Goal: Task Accomplishment & Management: Manage account settings

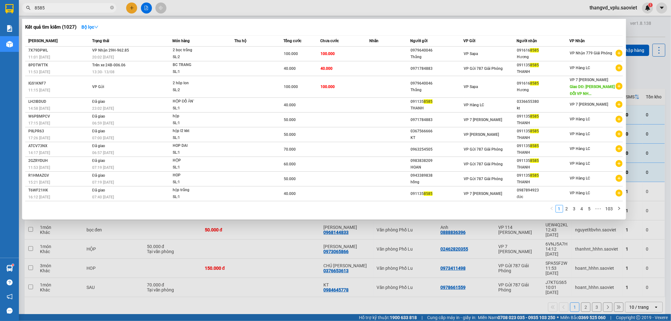
click at [241, 276] on div at bounding box center [335, 160] width 671 height 321
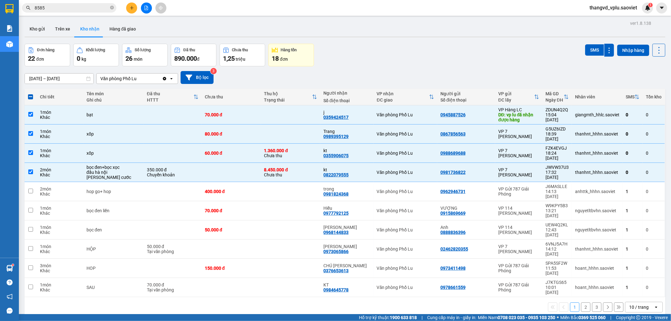
click at [31, 98] on span at bounding box center [30, 96] width 5 height 5
click at [31, 94] on input "checkbox" at bounding box center [31, 94] width 0 height 0
checkbox input "true"
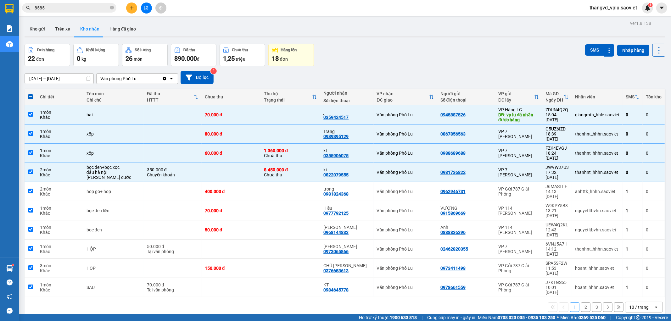
checkbox input "true"
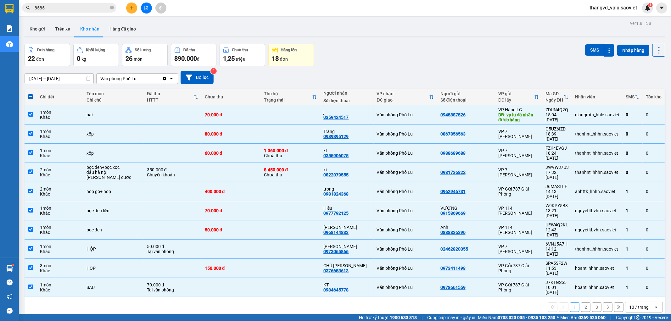
click at [31, 98] on span at bounding box center [30, 96] width 5 height 5
click at [31, 94] on input "checkbox" at bounding box center [31, 94] width 0 height 0
checkbox input "false"
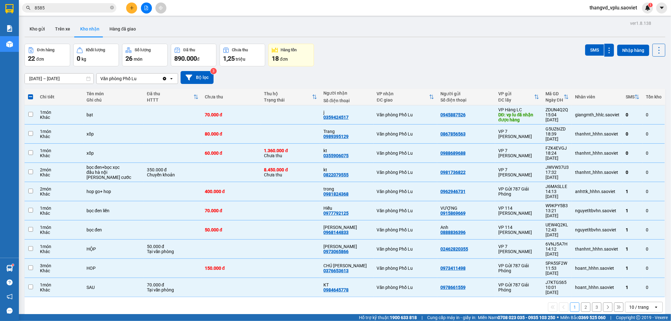
checkbox input "false"
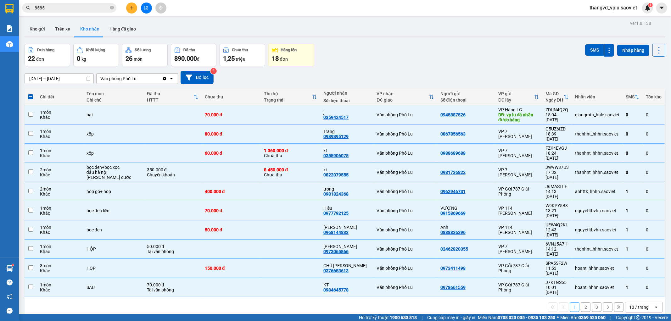
checkbox input "false"
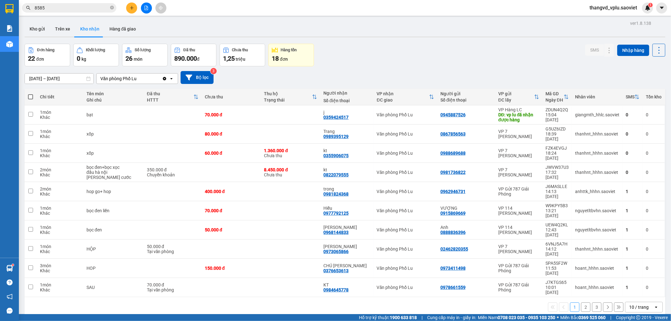
click at [581, 303] on button "2" at bounding box center [585, 307] width 9 height 9
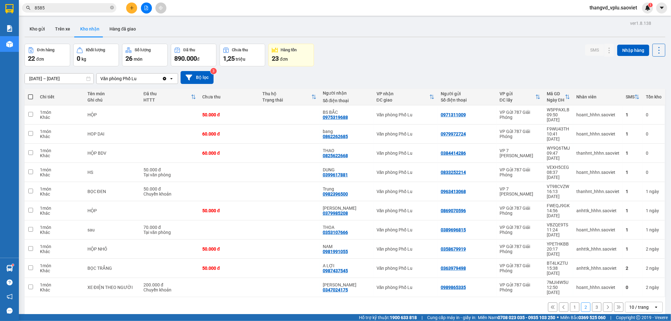
click at [570, 303] on button "1" at bounding box center [574, 307] width 9 height 9
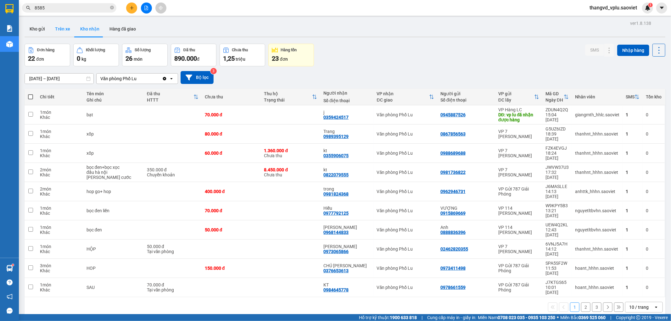
click at [65, 28] on button "Trên xe" at bounding box center [62, 28] width 25 height 15
type input "[DATE] – [DATE]"
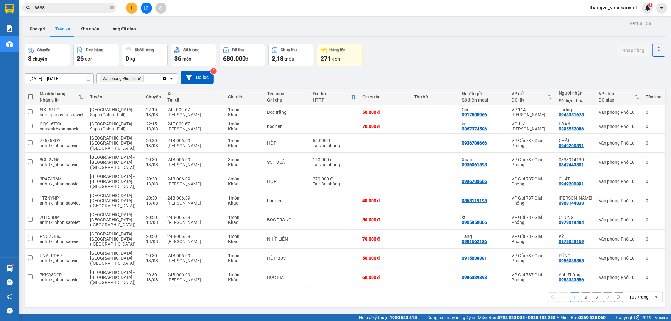
click at [594, 292] on button "3" at bounding box center [596, 296] width 9 height 9
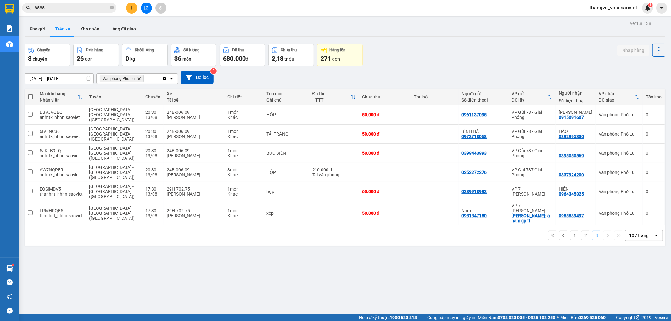
click at [581, 231] on button "2" at bounding box center [585, 235] width 9 height 9
